Goal: Transaction & Acquisition: Obtain resource

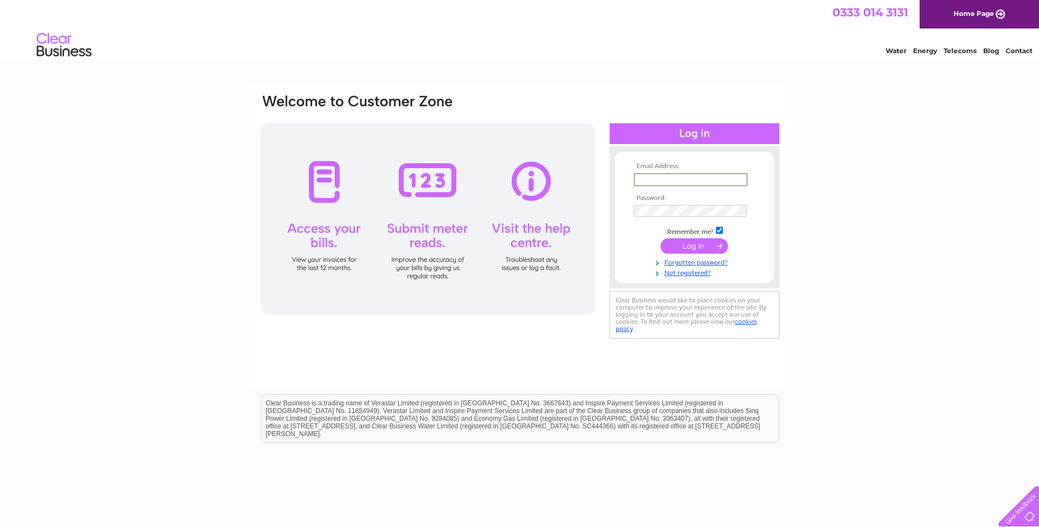
click at [661, 181] on input "text" at bounding box center [691, 179] width 114 height 13
type input "accounts@diamond-windows.co.uk"
click at [669, 246] on input "submit" at bounding box center [693, 245] width 67 height 15
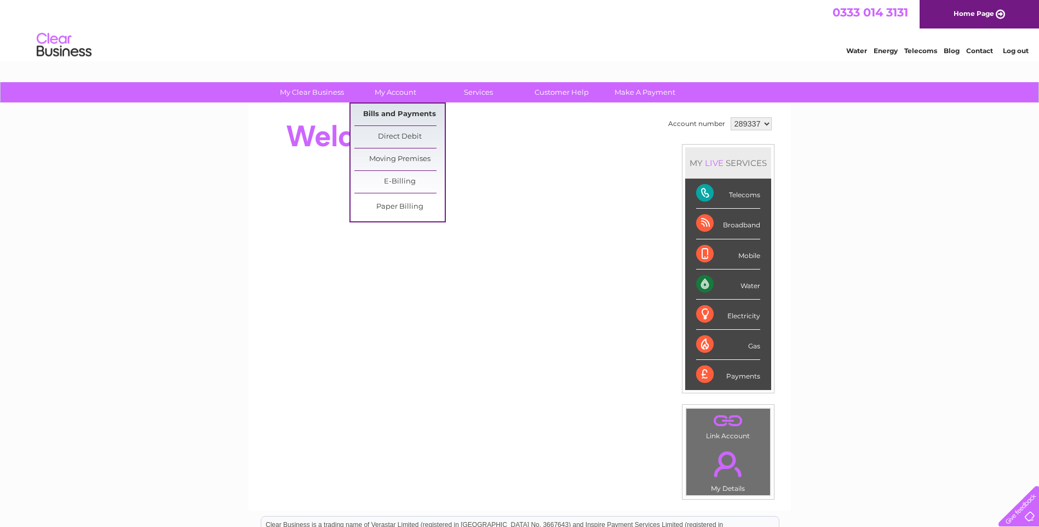
click at [407, 111] on link "Bills and Payments" at bounding box center [399, 115] width 90 height 22
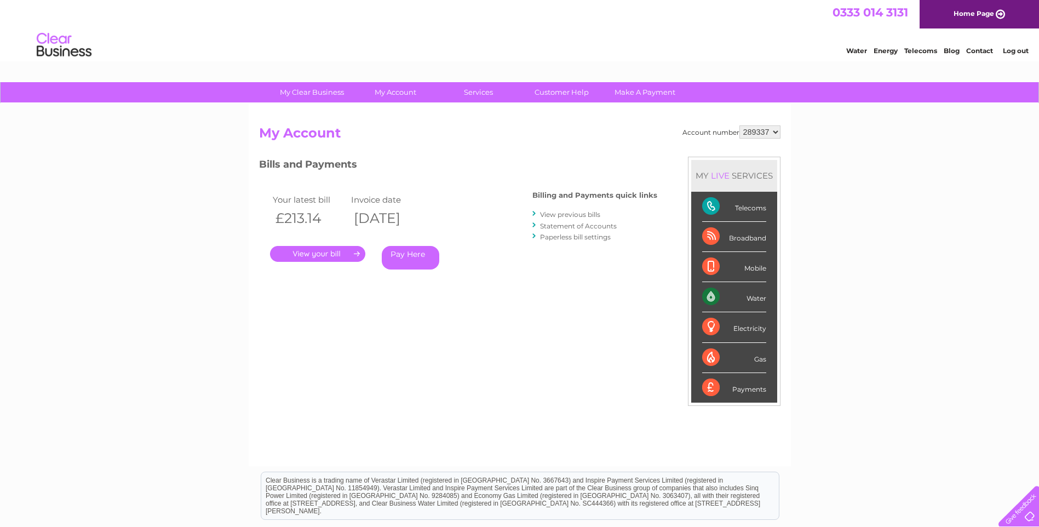
click at [326, 244] on div ". Pay Here" at bounding box center [379, 237] width 219 height 16
click at [323, 244] on div ". Pay Here" at bounding box center [379, 237] width 219 height 16
click at [326, 254] on link "." at bounding box center [317, 254] width 95 height 16
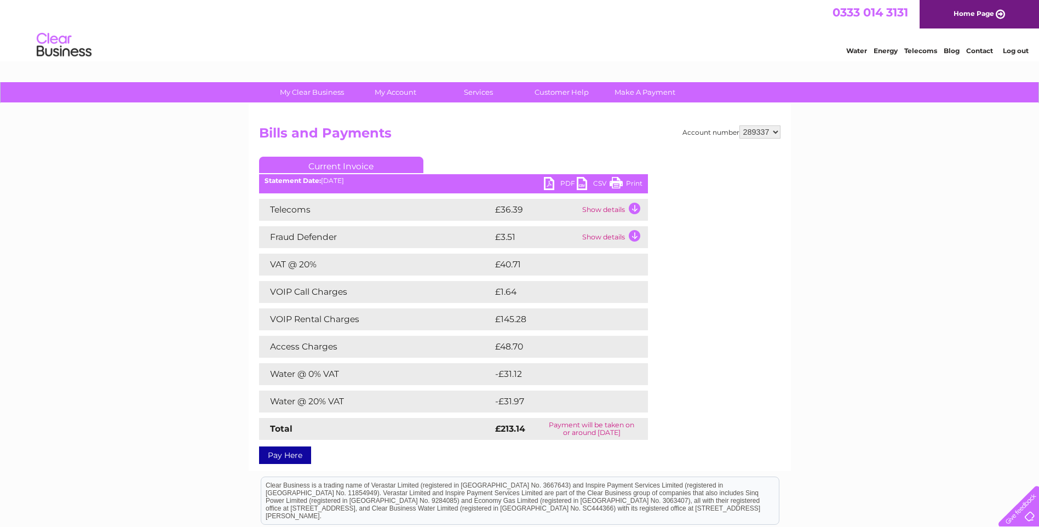
click at [560, 179] on link "PDF" at bounding box center [560, 185] width 33 height 16
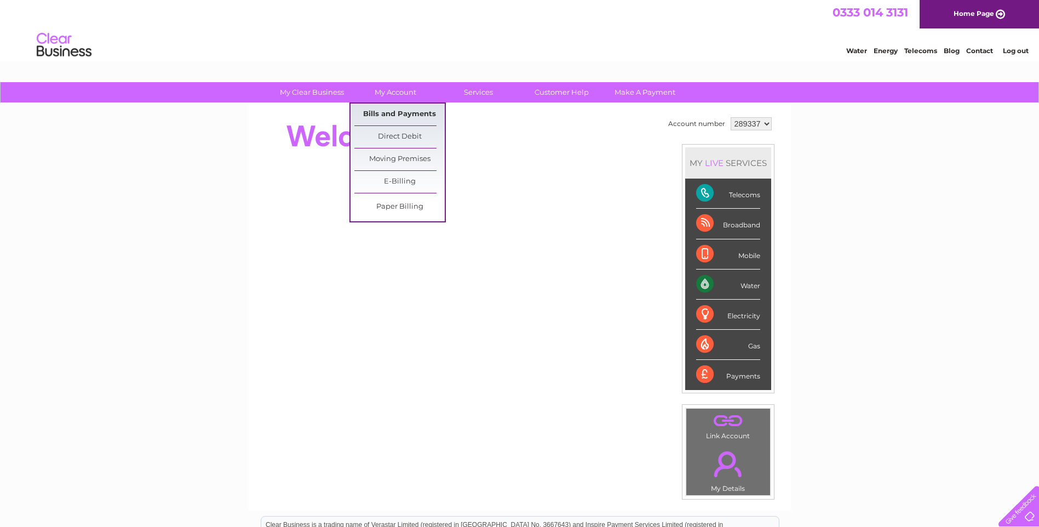
click at [398, 110] on link "Bills and Payments" at bounding box center [399, 115] width 90 height 22
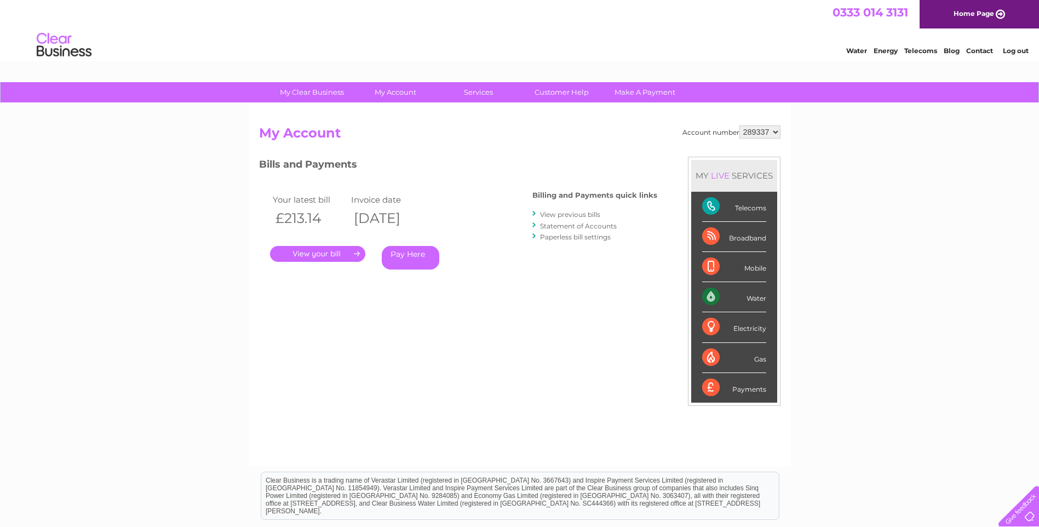
click at [315, 256] on link "." at bounding box center [317, 254] width 95 height 16
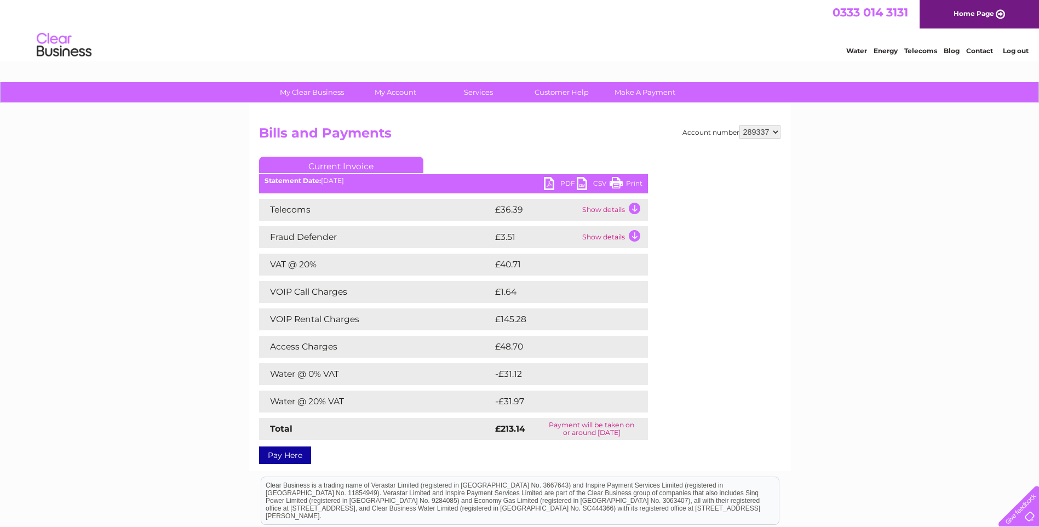
click at [589, 183] on link "CSV" at bounding box center [593, 185] width 33 height 16
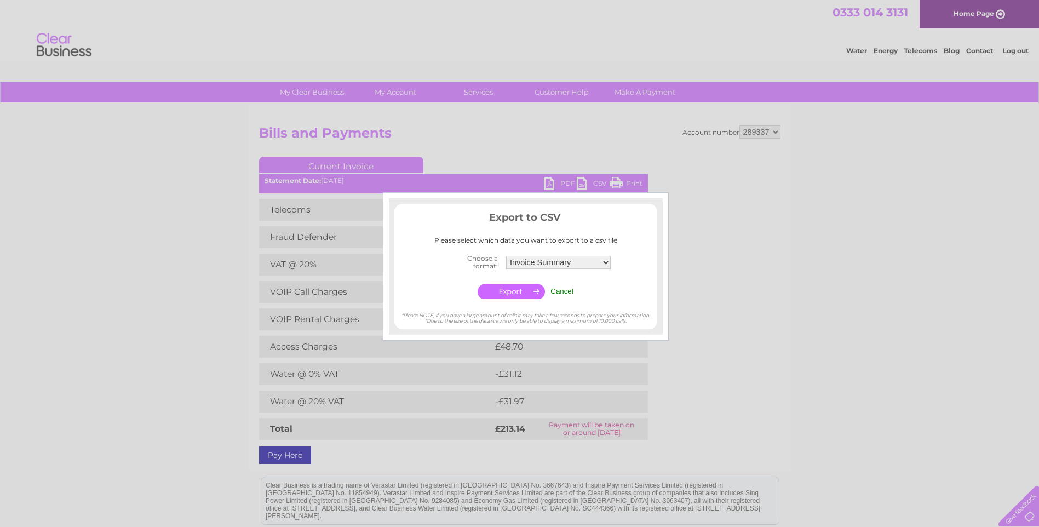
click at [771, 317] on div at bounding box center [519, 263] width 1039 height 527
click at [559, 290] on input "Cancel" at bounding box center [561, 291] width 23 height 8
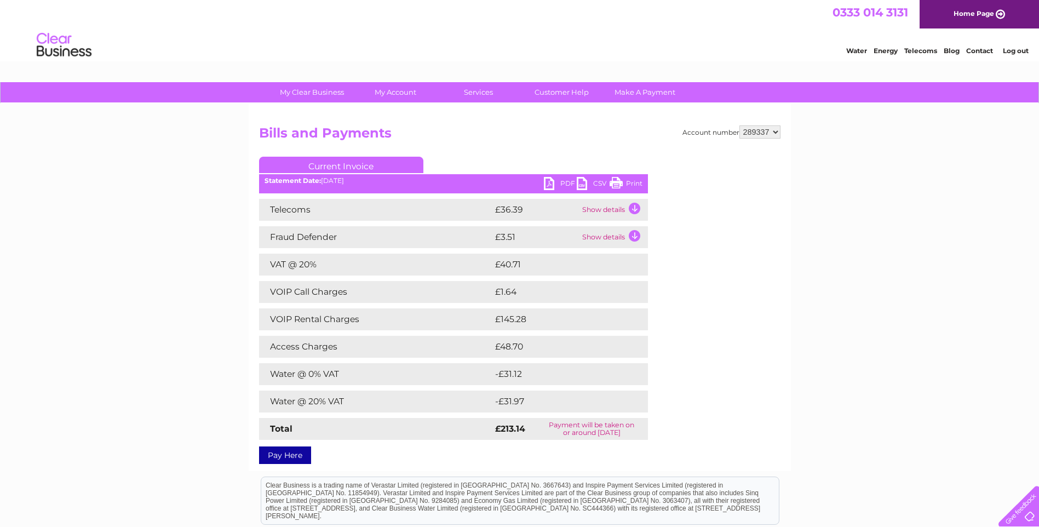
click at [556, 180] on link "PDF" at bounding box center [560, 185] width 33 height 16
